Goal: Task Accomplishment & Management: Use online tool/utility

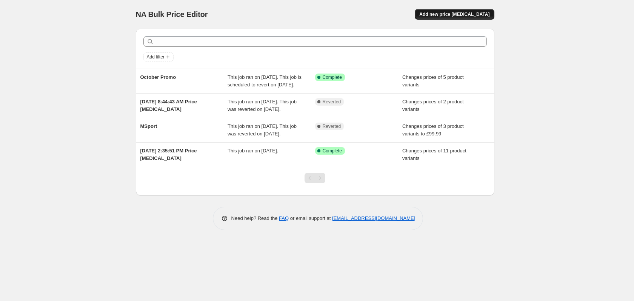
click at [477, 14] on span "Add new price [MEDICAL_DATA]" at bounding box center [454, 14] width 70 height 6
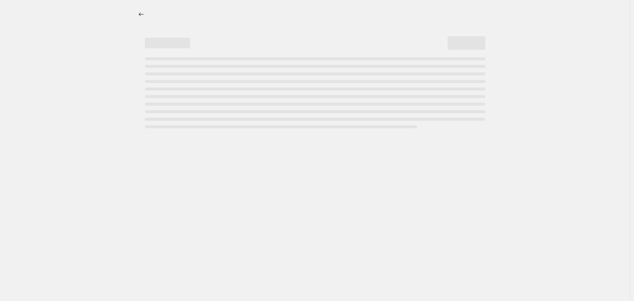
select select "percentage"
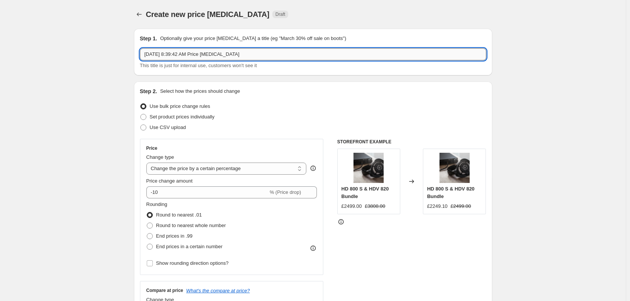
click at [170, 53] on input "[DATE] 8:39:42 AM Price [MEDICAL_DATA]" at bounding box center [313, 54] width 346 height 12
type input "Prime Day 2"
click at [190, 115] on span "Set product prices individually" at bounding box center [182, 117] width 65 height 6
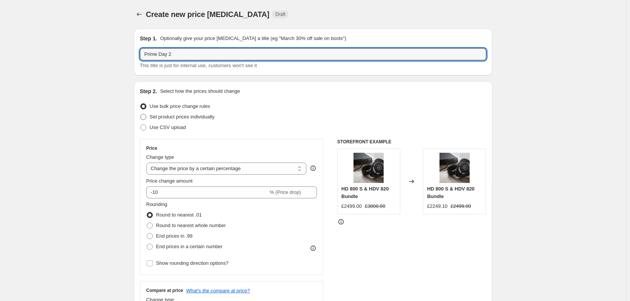
click at [141, 114] on input "Set product prices individually" at bounding box center [140, 114] width 0 height 0
radio input "true"
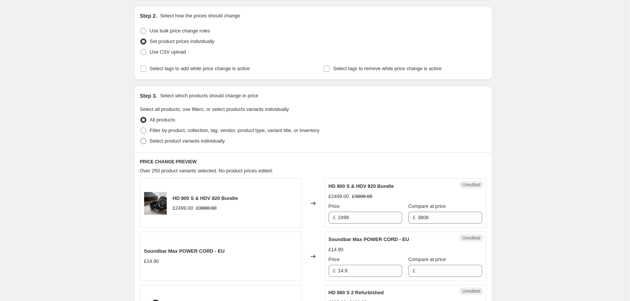
click at [177, 144] on span "Select product variants individually" at bounding box center [187, 141] width 75 height 8
click at [141, 138] on input "Select product variants individually" at bounding box center [140, 138] width 0 height 0
radio input "true"
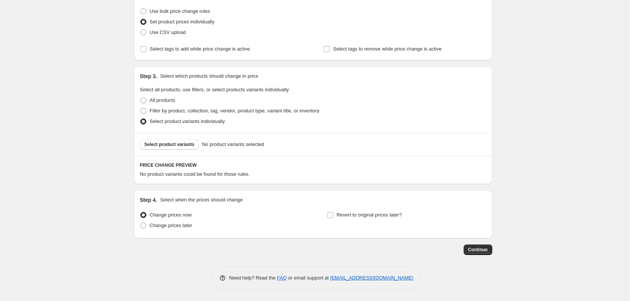
scroll to position [95, 0]
click at [179, 141] on button "Select product variants" at bounding box center [169, 144] width 59 height 11
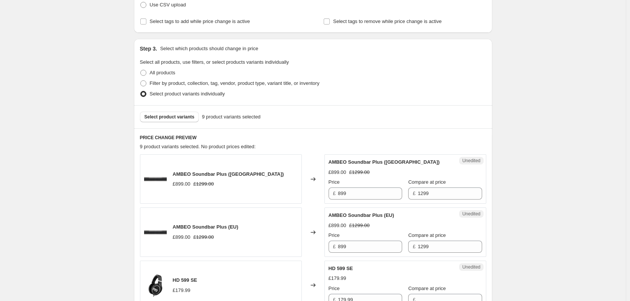
scroll to position [170, 0]
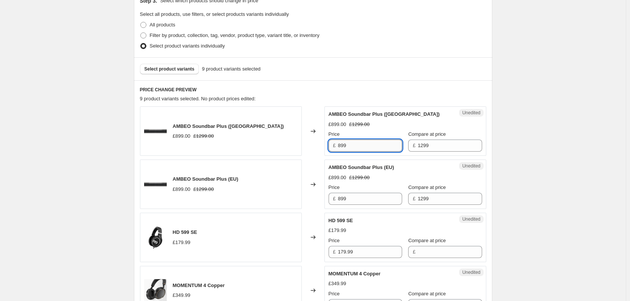
click at [364, 146] on input "899" at bounding box center [370, 146] width 64 height 12
type input "799"
click at [369, 204] on input "899" at bounding box center [370, 199] width 64 height 12
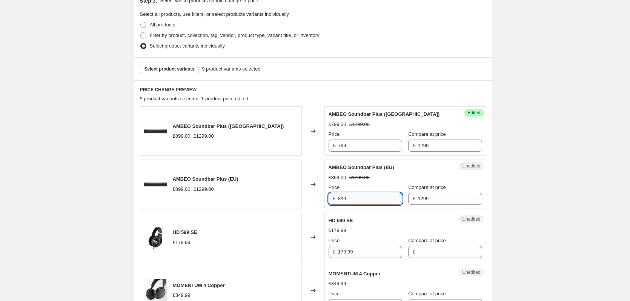
click at [369, 204] on input "899" at bounding box center [370, 199] width 64 height 12
type input "799"
click at [367, 248] on input "179.99" at bounding box center [370, 252] width 64 height 12
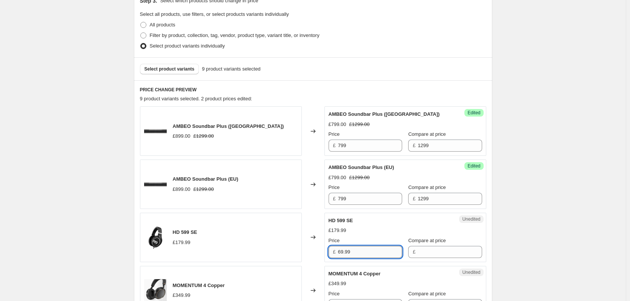
scroll to position [246, 0]
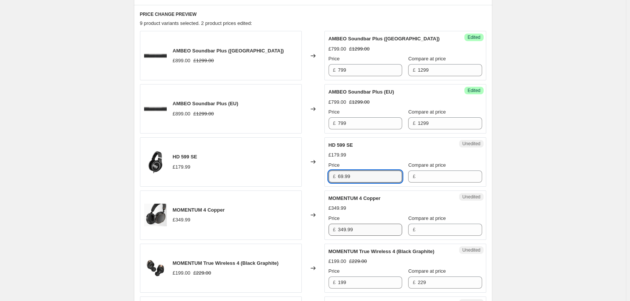
type input "69.99"
click at [380, 228] on input "349.99" at bounding box center [370, 230] width 64 height 12
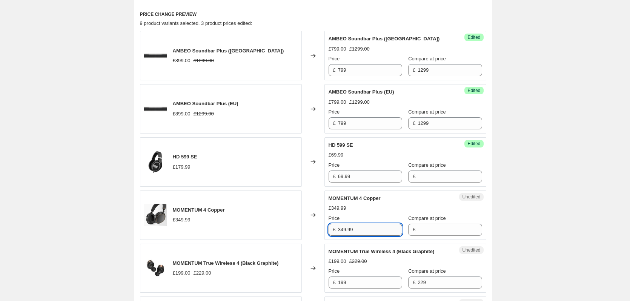
click at [380, 228] on input "349.99" at bounding box center [370, 230] width 64 height 12
type input "349.99"
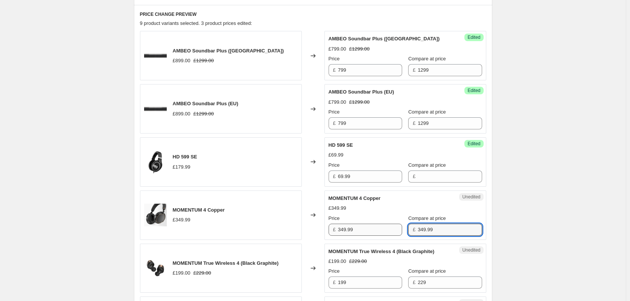
type input "349.99"
click at [351, 231] on input "349.99" at bounding box center [370, 230] width 64 height 12
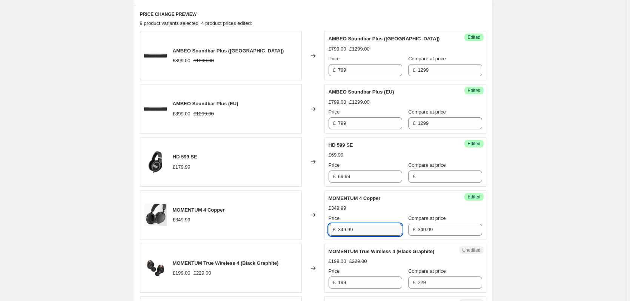
click at [351, 231] on input "349.99" at bounding box center [370, 230] width 64 height 12
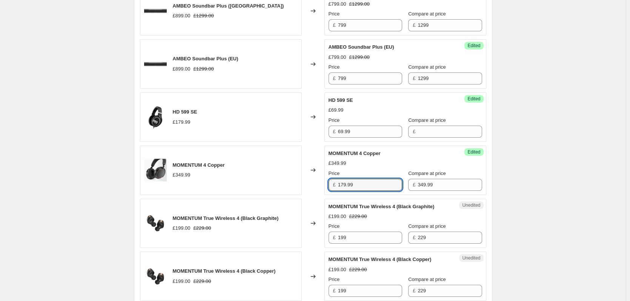
scroll to position [359, 0]
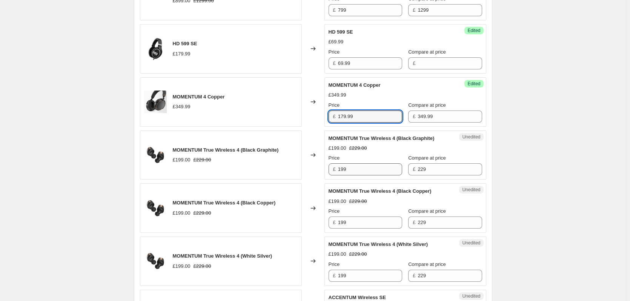
type input "179.99"
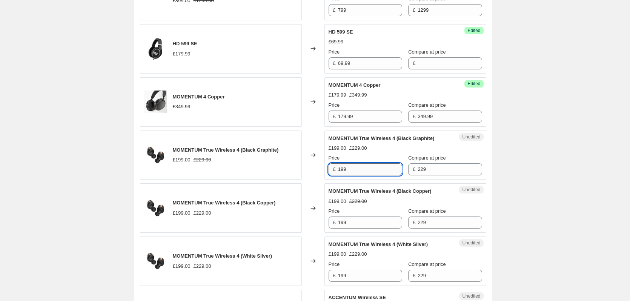
click at [384, 172] on input "199" at bounding box center [370, 169] width 64 height 12
type input "154.99"
click at [359, 220] on input "199" at bounding box center [370, 222] width 64 height 12
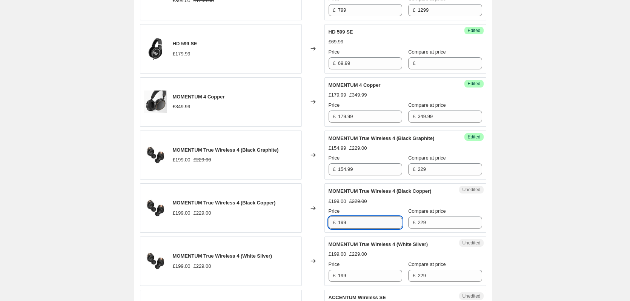
click at [359, 220] on input "199" at bounding box center [370, 222] width 64 height 12
paste input "54."
type input "154.99"
click at [362, 272] on input "199" at bounding box center [370, 276] width 64 height 12
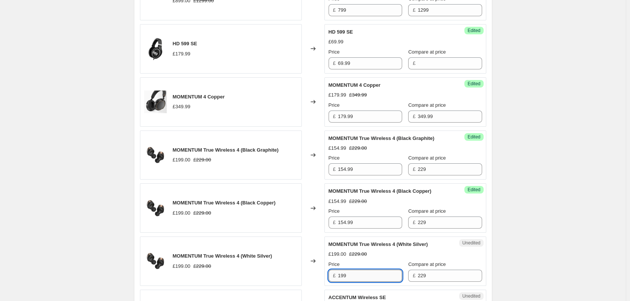
click at [362, 272] on input "199" at bounding box center [370, 276] width 64 height 12
paste input "54."
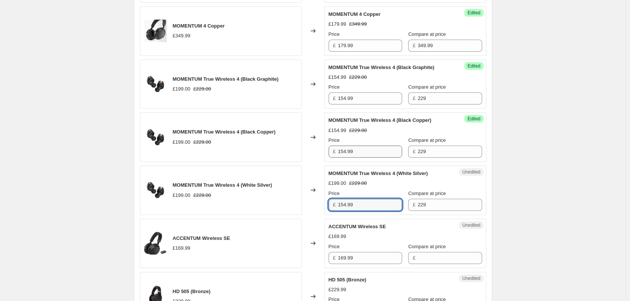
scroll to position [472, 0]
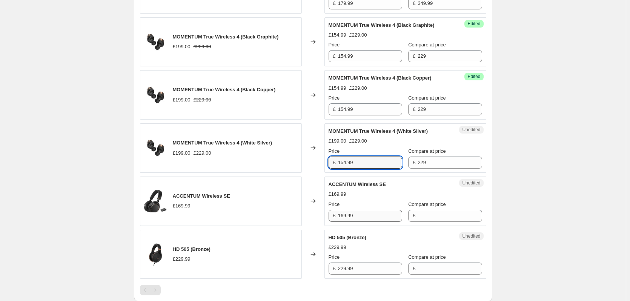
type input "154.99"
click at [368, 221] on input "169.99" at bounding box center [370, 216] width 64 height 12
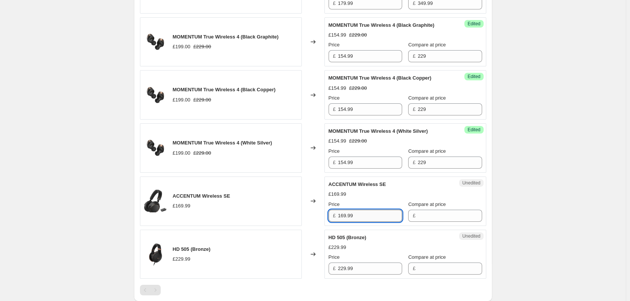
click at [368, 221] on input "169.99" at bounding box center [370, 216] width 64 height 12
type input "169.99"
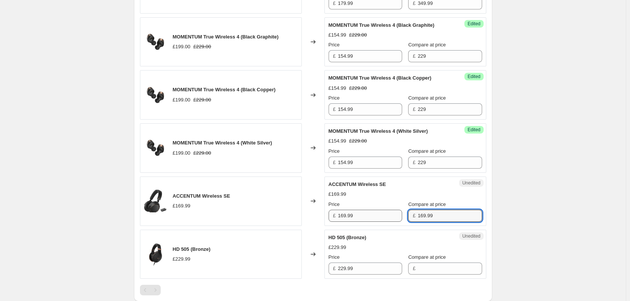
type input "169.99"
click at [361, 214] on input "169.99" at bounding box center [370, 216] width 64 height 12
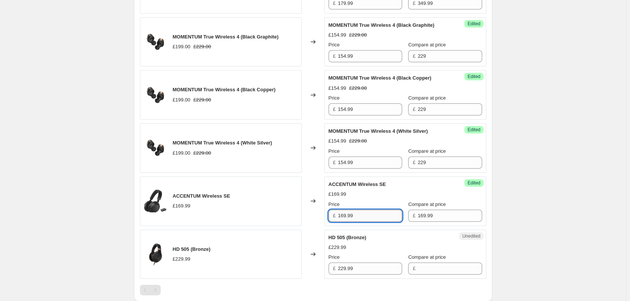
click at [361, 214] on input "169.99" at bounding box center [370, 216] width 64 height 12
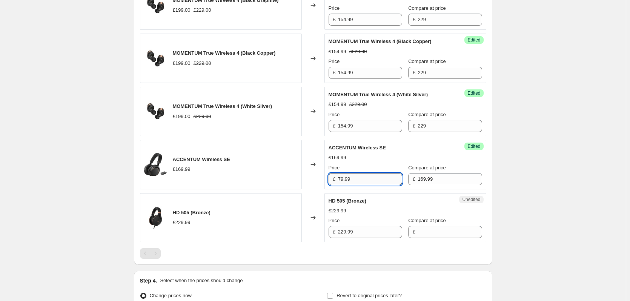
scroll to position [510, 0]
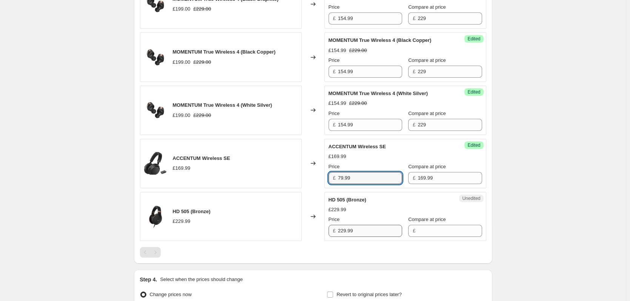
type input "79.99"
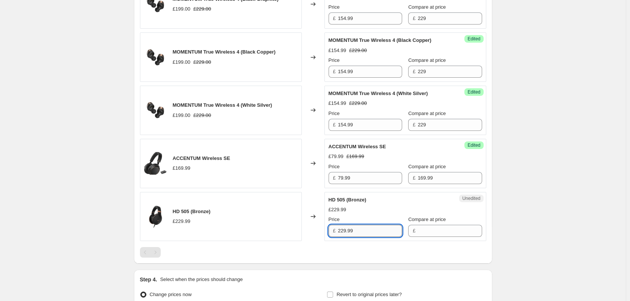
drag, startPoint x: 341, startPoint y: 228, endPoint x: 374, endPoint y: 229, distance: 32.8
click at [374, 229] on input "229.99" at bounding box center [370, 231] width 64 height 12
click at [356, 232] on input "229.99" at bounding box center [370, 231] width 64 height 12
type input "229.99"
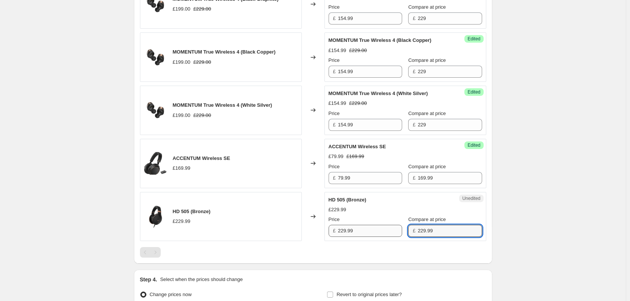
type input "229.99"
click at [375, 233] on input "229.99" at bounding box center [370, 231] width 64 height 12
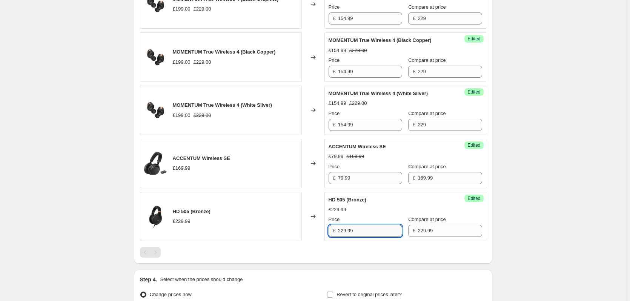
click at [375, 233] on input "229.99" at bounding box center [370, 231] width 64 height 12
type input "189.99"
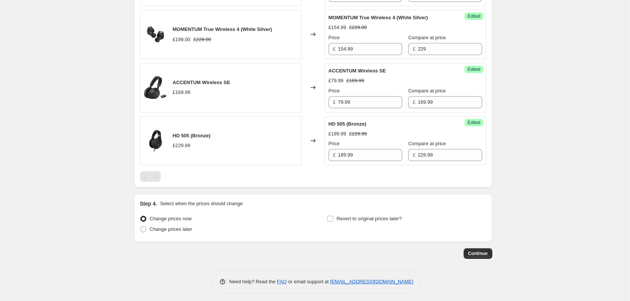
scroll to position [589, 0]
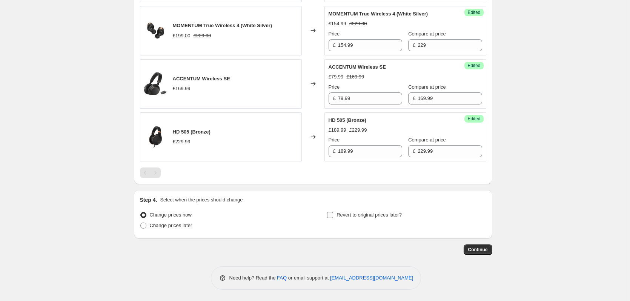
click at [346, 215] on span "Revert to original prices later?" at bounding box center [368, 215] width 65 height 6
click at [333, 215] on input "Revert to original prices later?" at bounding box center [330, 215] width 6 height 6
checkbox input "true"
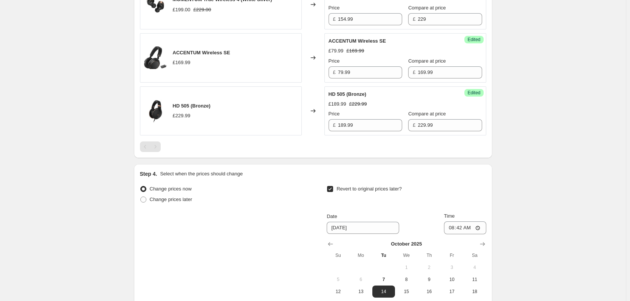
scroll to position [627, 0]
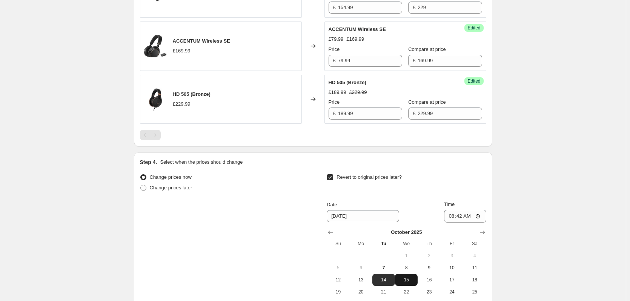
click at [413, 280] on span "15" at bounding box center [406, 280] width 17 height 6
type input "[DATE]"
click at [461, 215] on input "08:42" at bounding box center [465, 216] width 42 height 13
click at [454, 216] on input "08:42" at bounding box center [465, 216] width 42 height 13
type input "23:59"
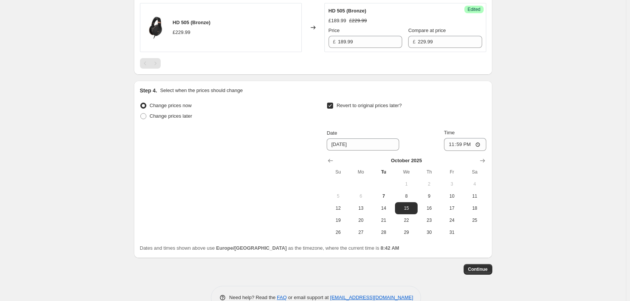
scroll to position [703, 0]
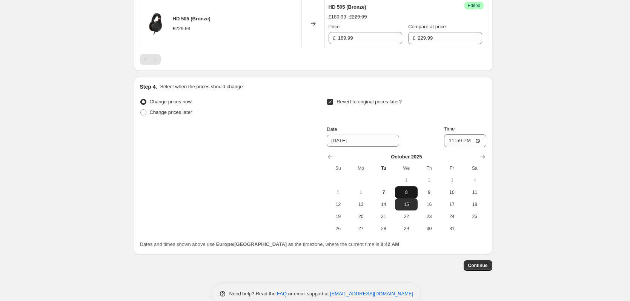
click at [412, 190] on span "8" at bounding box center [406, 192] width 17 height 6
type input "[DATE]"
click at [486, 261] on button "Continue" at bounding box center [478, 265] width 29 height 11
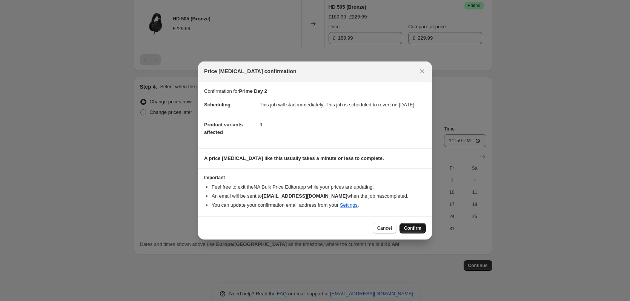
click at [408, 231] on span "Confirm" at bounding box center [412, 228] width 17 height 6
